Goal: Navigation & Orientation: Find specific page/section

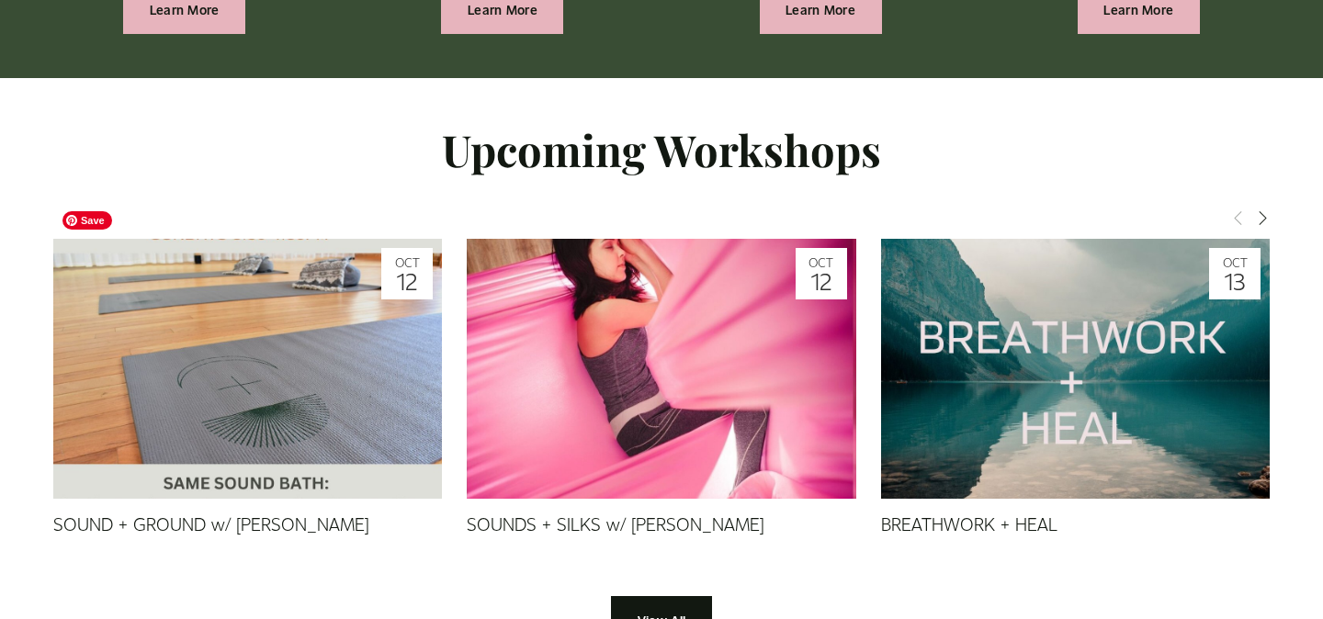
scroll to position [1627, 0]
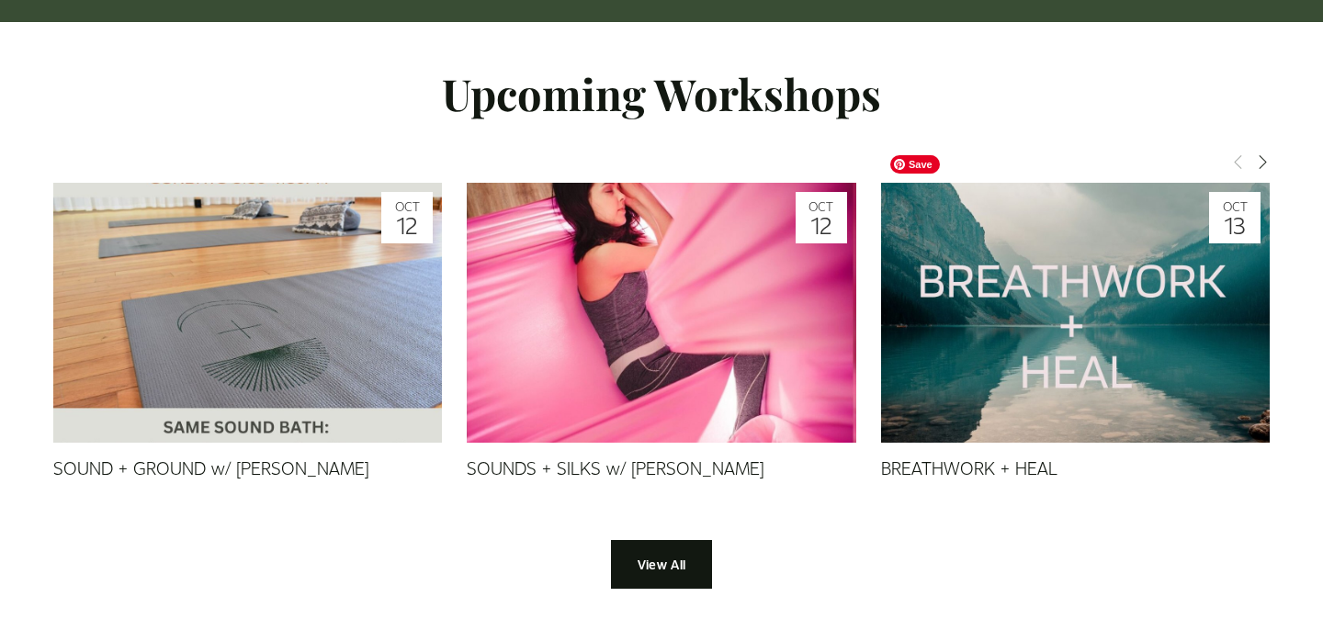
click at [996, 386] on img at bounding box center [1076, 313] width 390 height 390
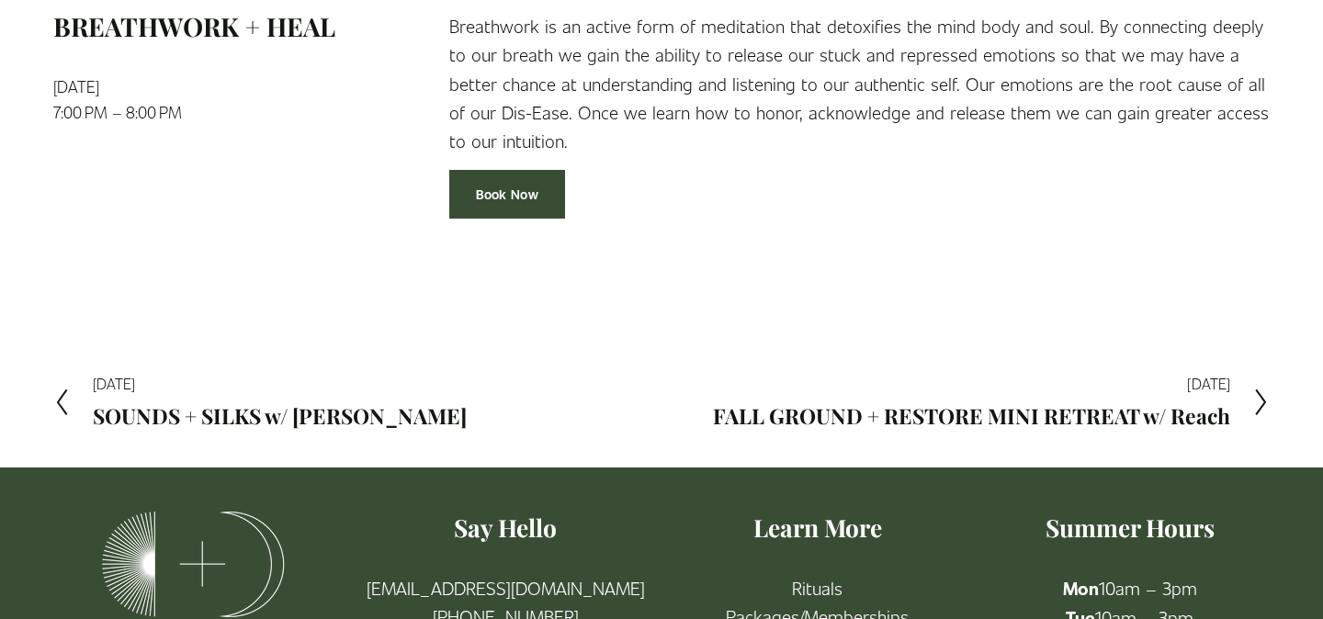
scroll to position [317, 0]
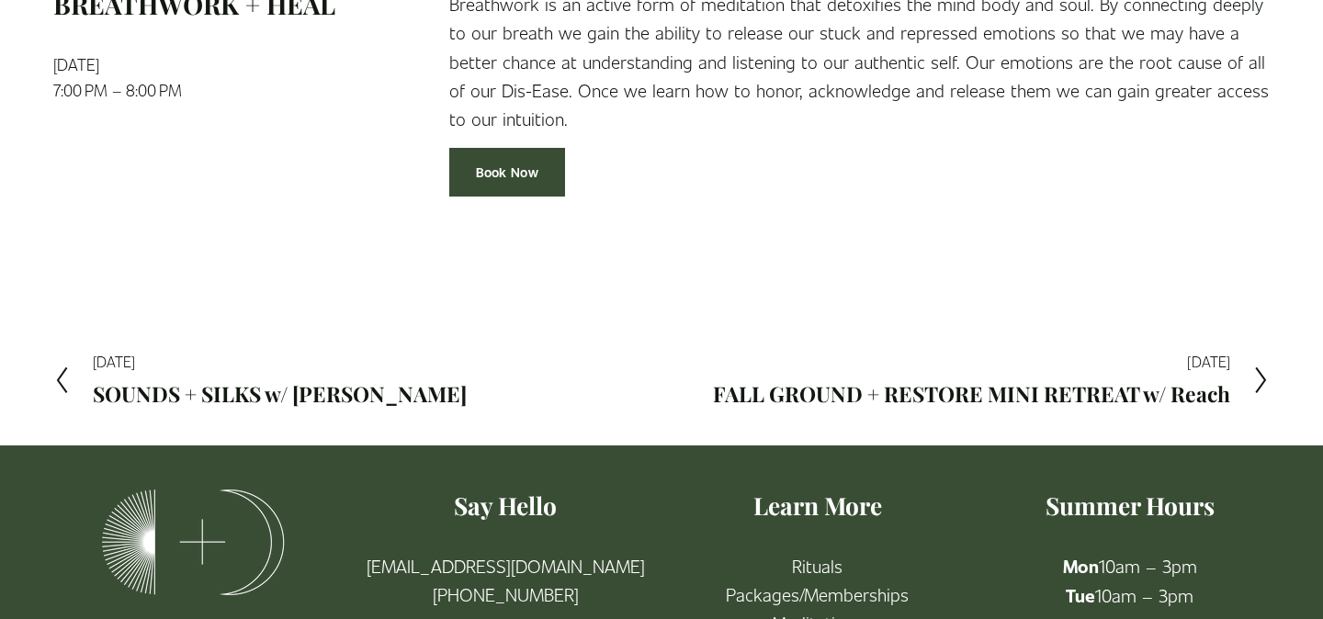
click at [1083, 391] on h2 "FALL GROUND + RESTORE MINI RETREAT w/ Reach" at bounding box center [971, 394] width 517 height 21
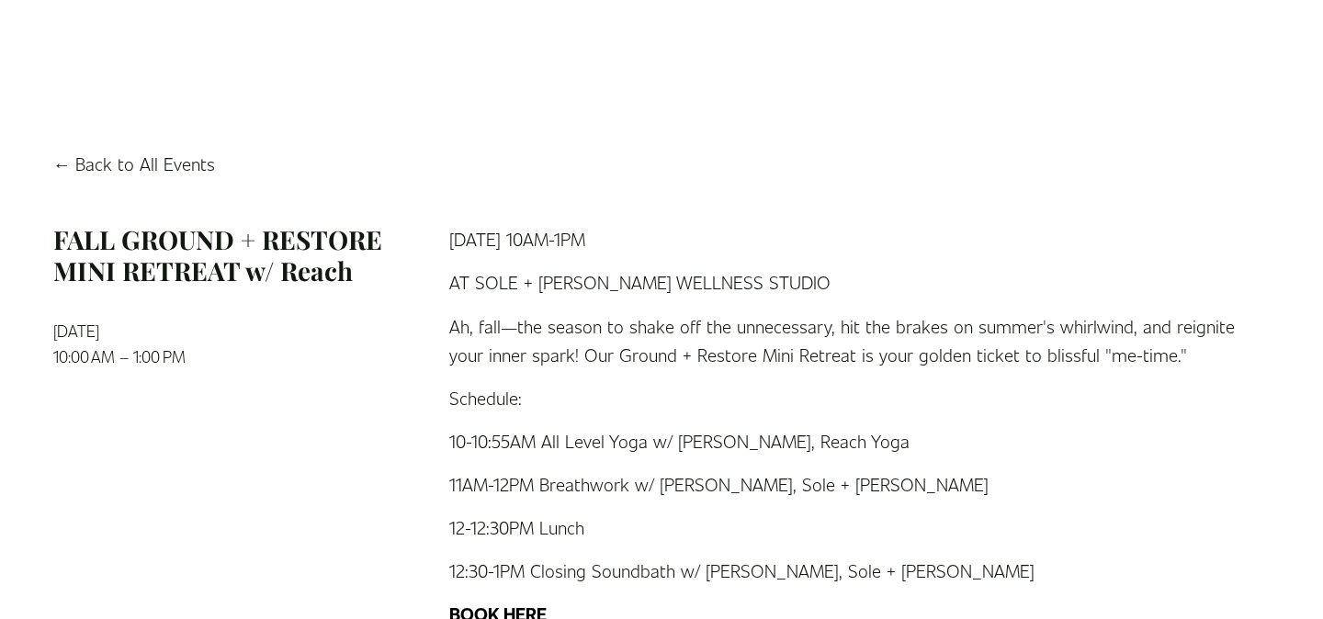
scroll to position [10, 0]
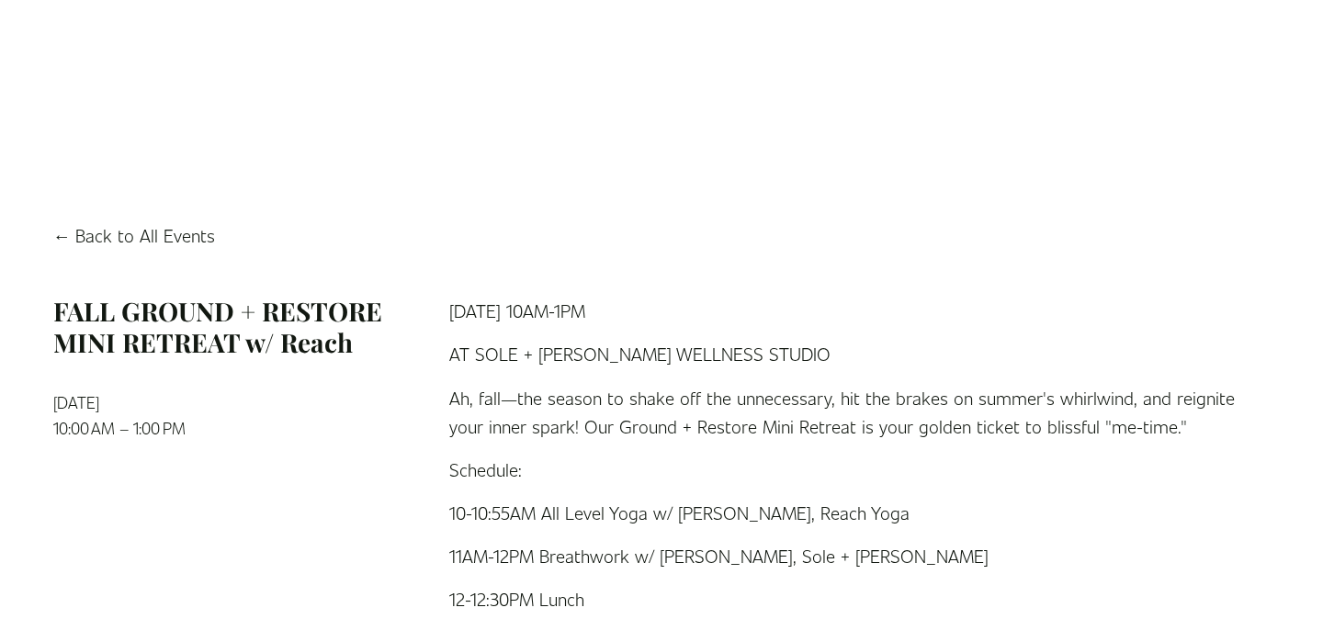
click at [127, 232] on link "Back to All Events" at bounding box center [134, 235] width 162 height 28
